Goal: Information Seeking & Learning: Learn about a topic

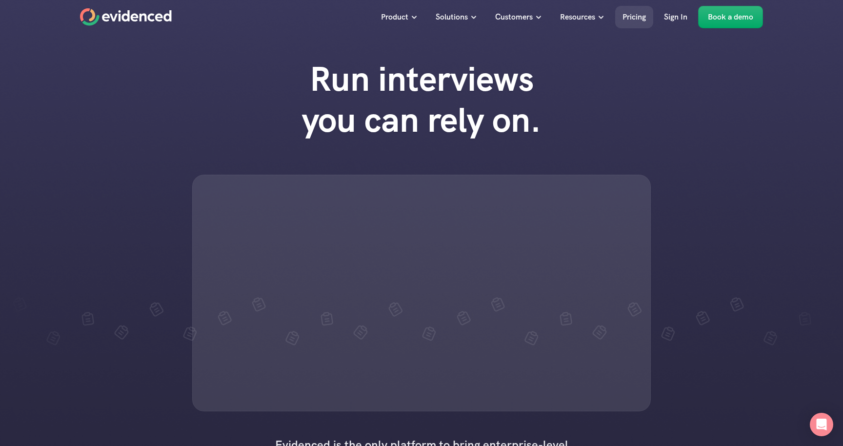
click at [625, 15] on p "Pricing" at bounding box center [634, 17] width 23 height 13
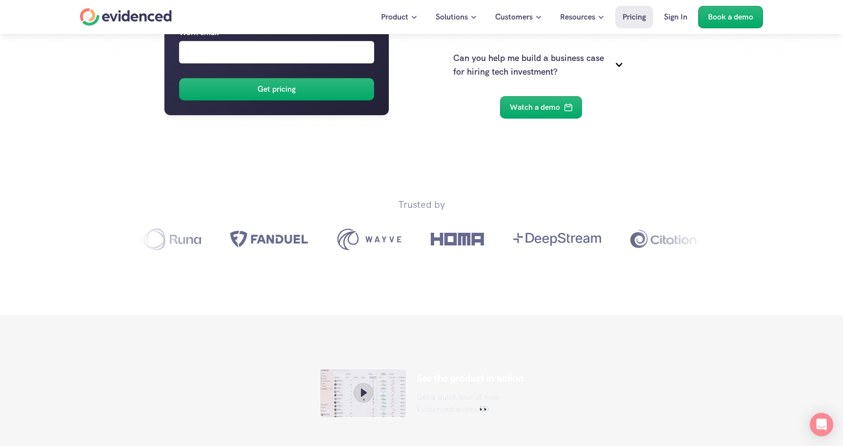
scroll to position [221, 0]
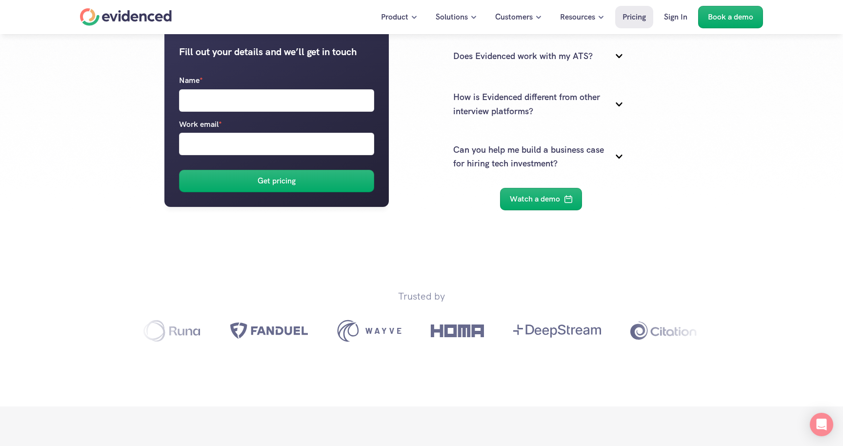
click at [136, 15] on div "Home" at bounding box center [126, 17] width 92 height 18
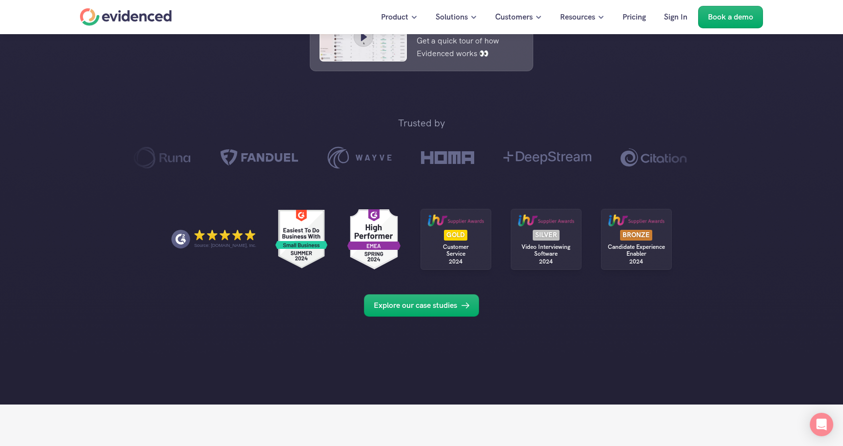
scroll to position [530, 0]
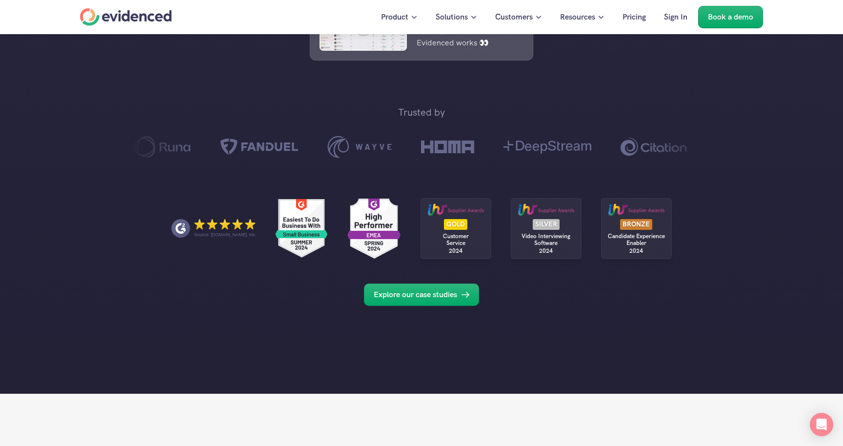
click at [368, 259] on use "G2 reviews" at bounding box center [374, 227] width 59 height 63
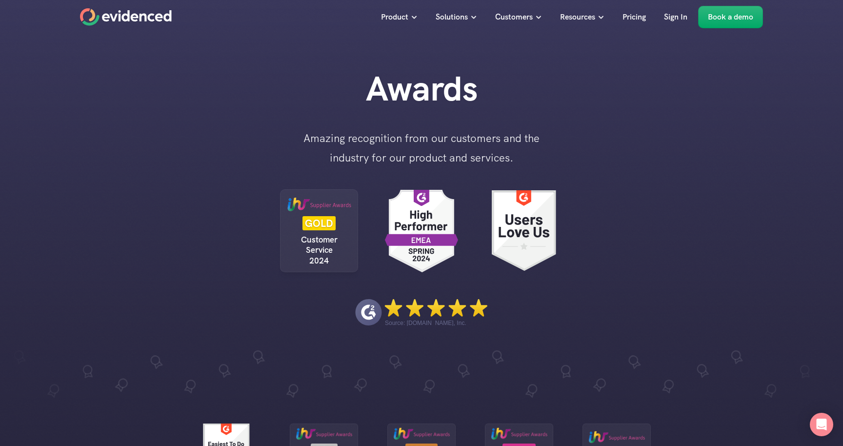
click at [428, 214] on use "G2 reviews" at bounding box center [421, 229] width 81 height 86
click at [100, 18] on icon "Home" at bounding box center [126, 17] width 92 height 18
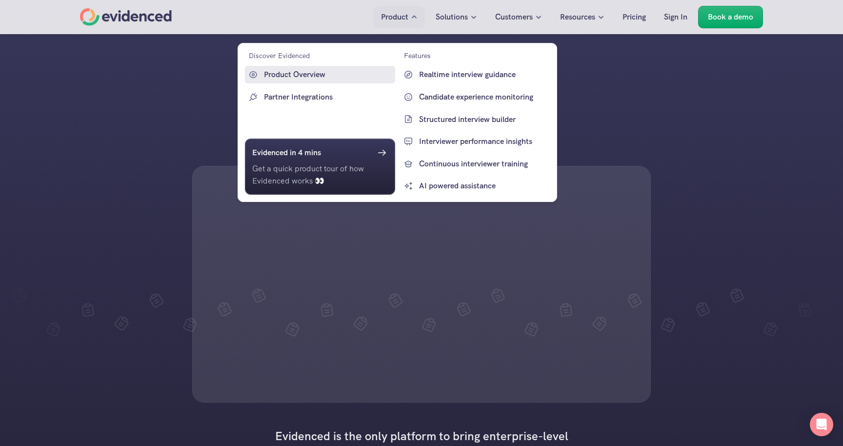
scroll to position [13, 0]
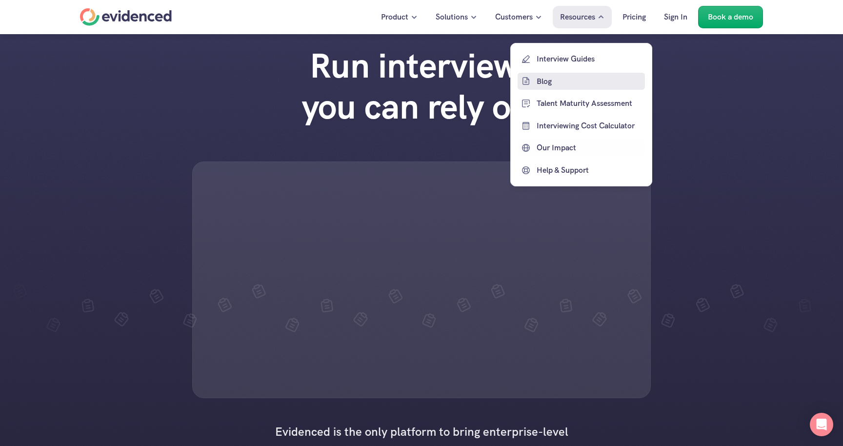
click at [557, 82] on p "Blog" at bounding box center [590, 81] width 106 height 13
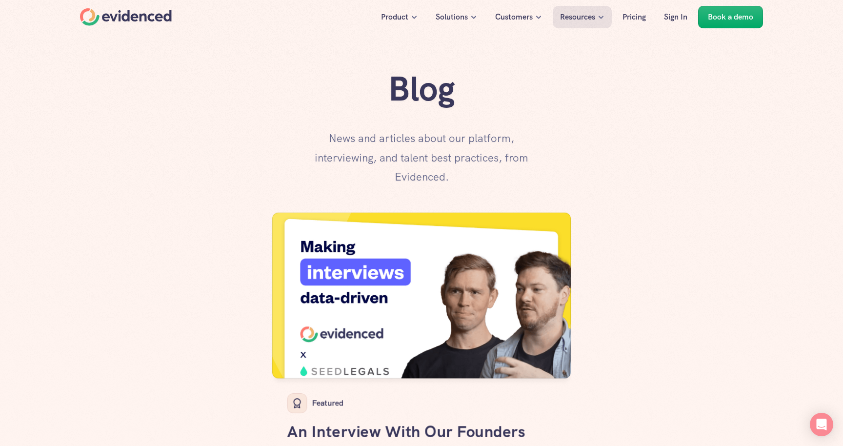
click at [445, 293] on img at bounding box center [421, 295] width 299 height 166
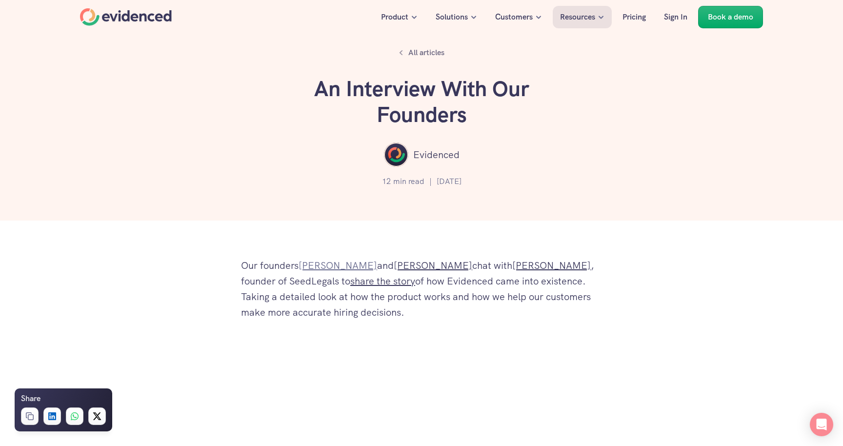
click at [324, 266] on link "[PERSON_NAME]" at bounding box center [338, 265] width 79 height 13
click at [394, 263] on link "Andy" at bounding box center [433, 265] width 79 height 13
click at [394, 266] on link "Andy" at bounding box center [433, 265] width 79 height 13
